Goal: Task Accomplishment & Management: Complete application form

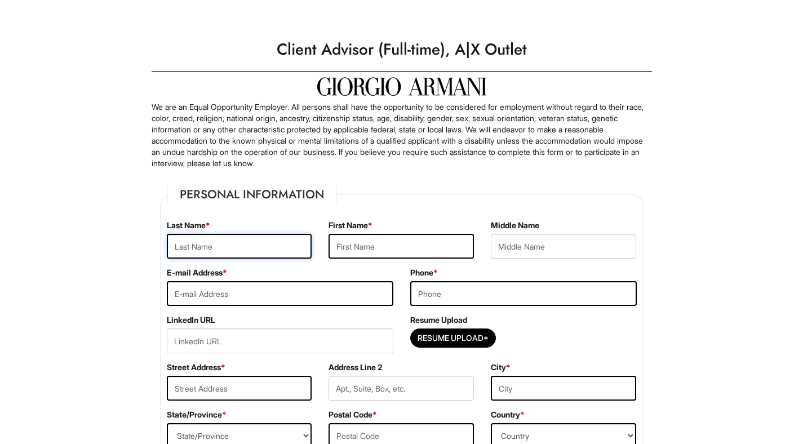
click at [252, 250] on input "text" at bounding box center [239, 246] width 145 height 25
type input "[PERSON_NAME]"
type input "Carmina"
type input "[PERSON_NAME]"
type input "[EMAIL_ADDRESS][DOMAIN_NAME]"
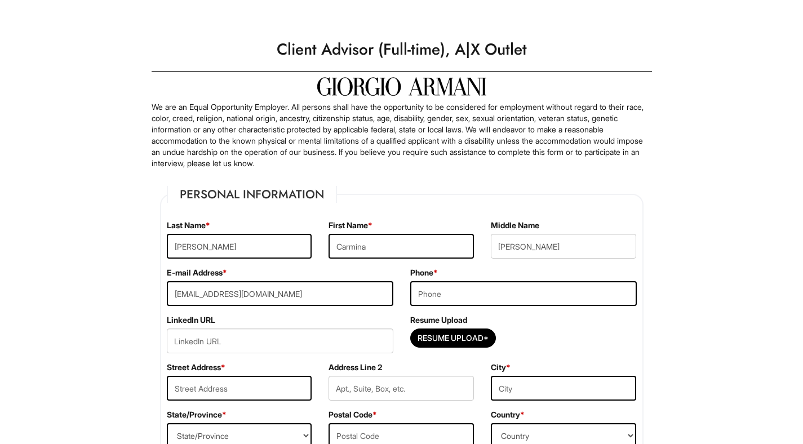
type input "3013857503"
type input "[STREET_ADDRESS]"
type input "[GEOGRAPHIC_DATA]"
select select "MD"
type input "20871-0000"
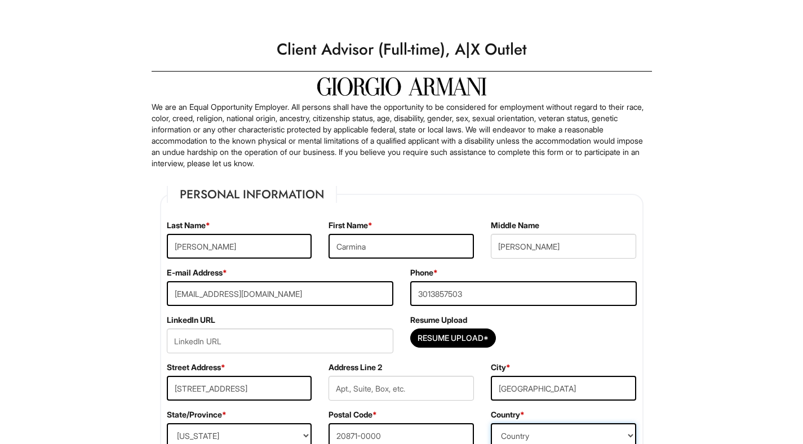
select select "[GEOGRAPHIC_DATA]"
